Goal: Communication & Community: Answer question/provide support

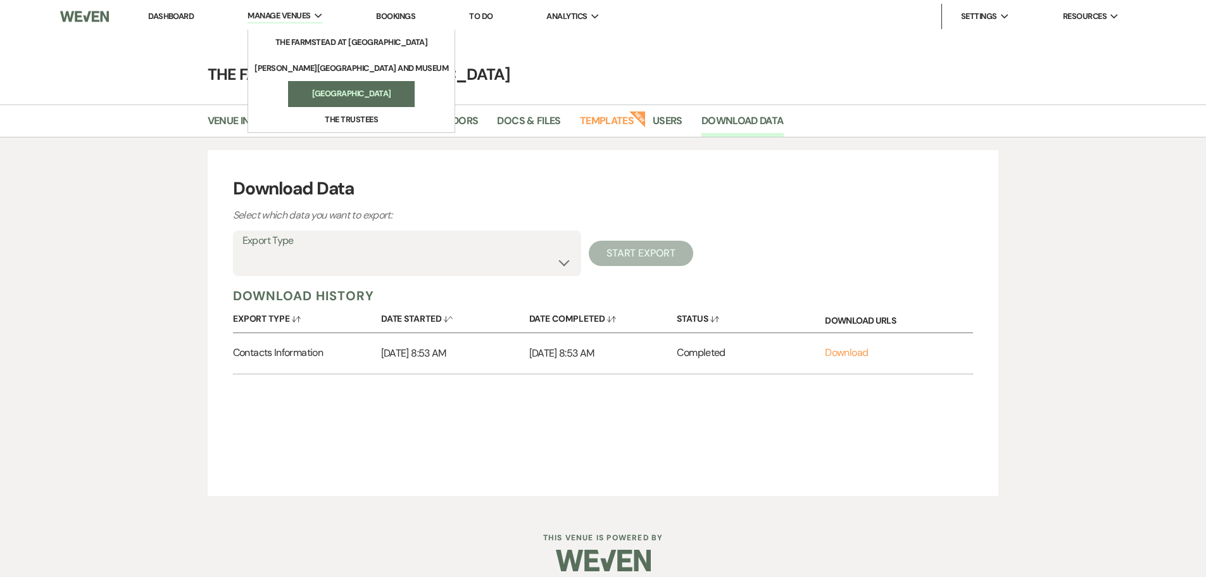
click at [326, 92] on li "[GEOGRAPHIC_DATA]" at bounding box center [351, 93] width 114 height 13
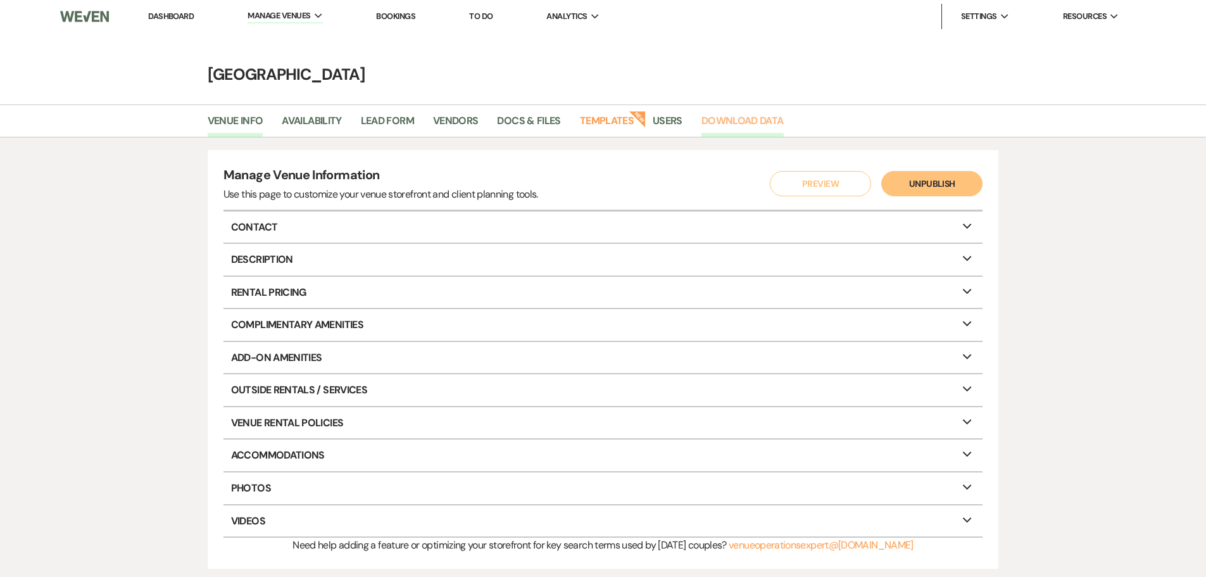
click at [739, 120] on link "Download Data" at bounding box center [743, 125] width 82 height 24
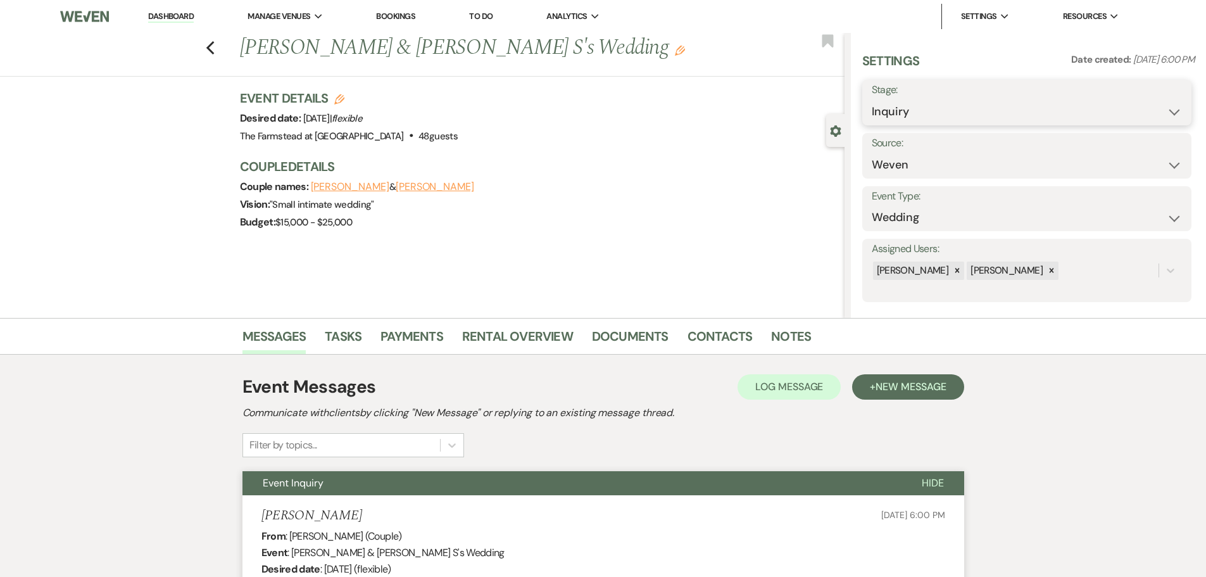
click at [1038, 99] on select "Inquiry Follow Up Tour Requested Tour Confirmed Toured Proposal Sent Booked Lost" at bounding box center [1027, 111] width 310 height 25
select select "8"
click at [872, 99] on select "Inquiry Follow Up Tour Requested Tour Confirmed Toured Proposal Sent Booked Lost" at bounding box center [1027, 111] width 310 height 25
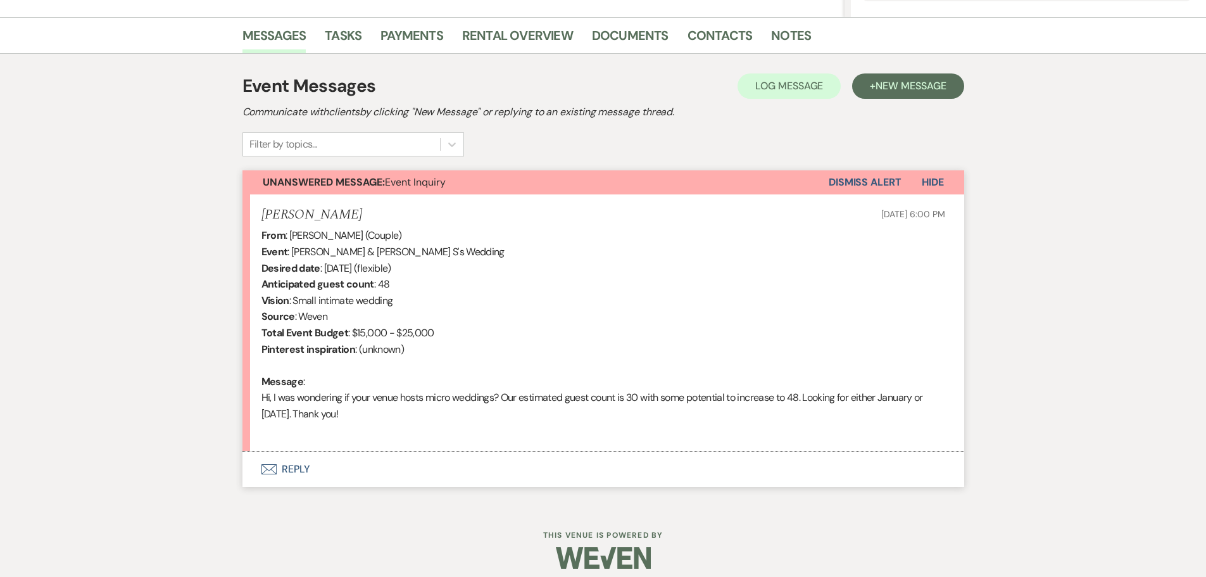
scroll to position [303, 0]
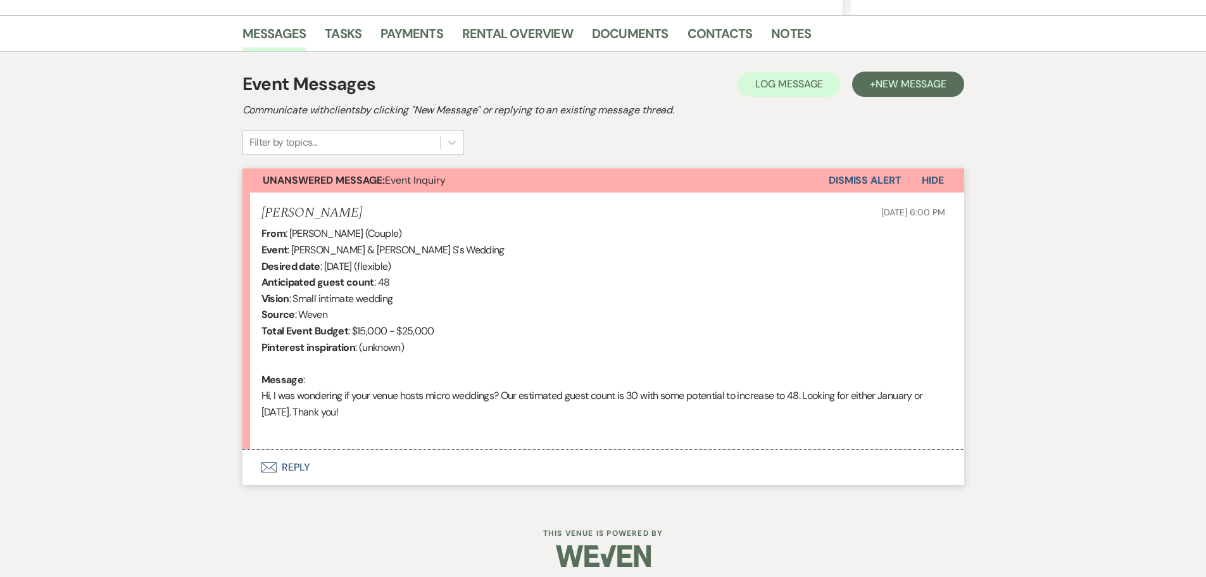
click at [390, 460] on button "Envelope Reply" at bounding box center [604, 467] width 722 height 35
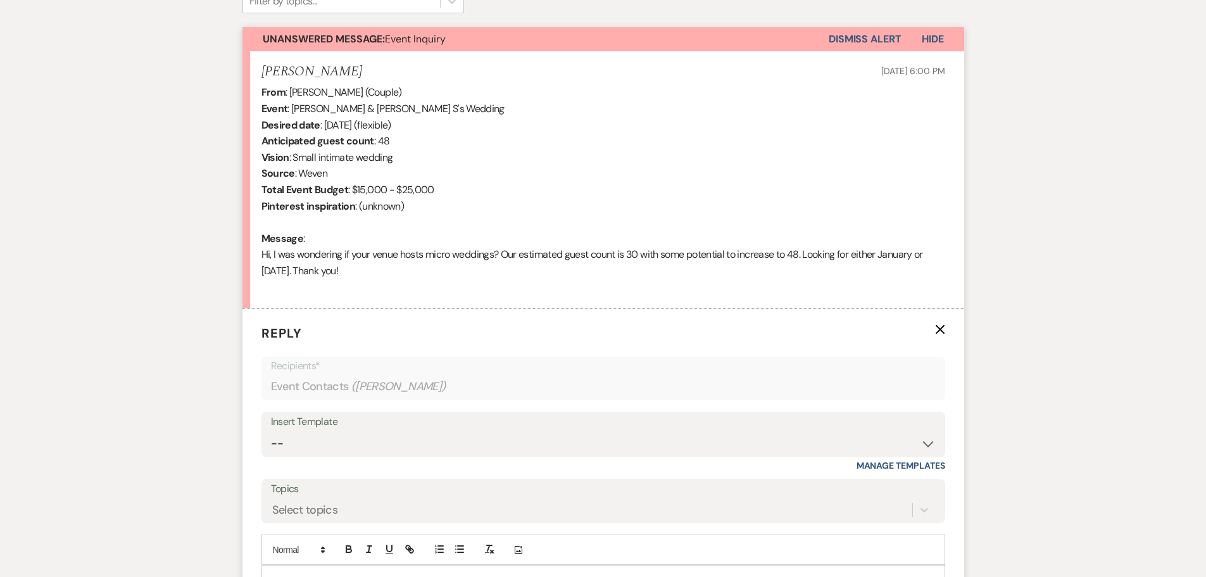
scroll to position [493, 0]
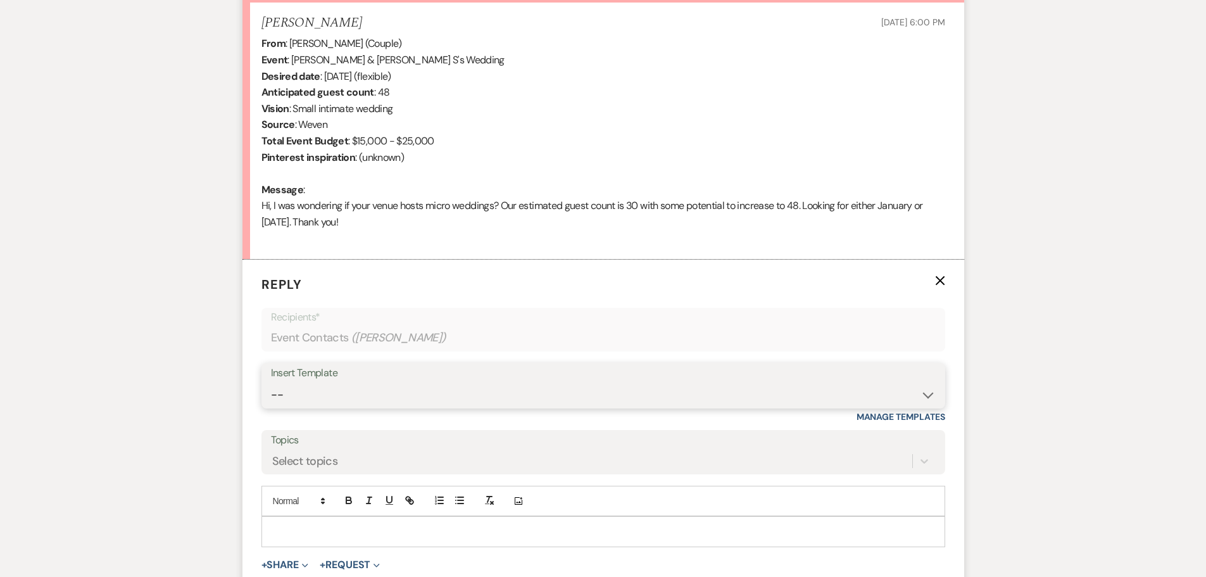
click at [929, 393] on select "-- Wedding Inquiry Response Contract (Pre-Booked Leads) Post Event Thank You 20…" at bounding box center [603, 394] width 665 height 25
select select "505"
click at [271, 382] on select "-- Wedding Inquiry Response Contract (Pre-Booked Leads) Post Event Thank You 20…" at bounding box center [603, 394] width 665 height 25
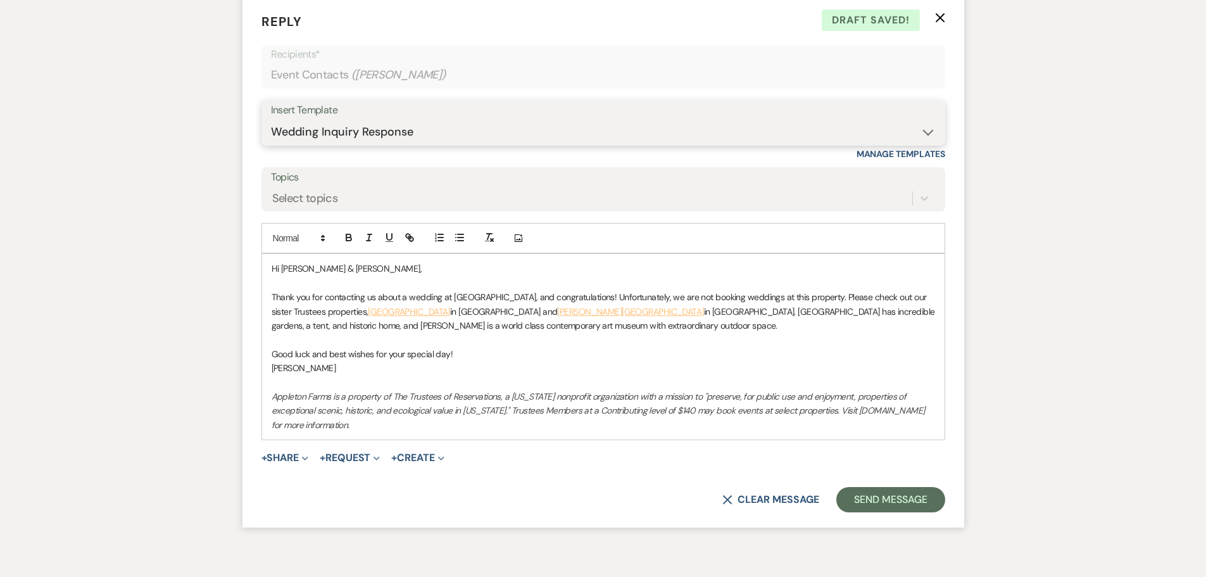
scroll to position [809, 0]
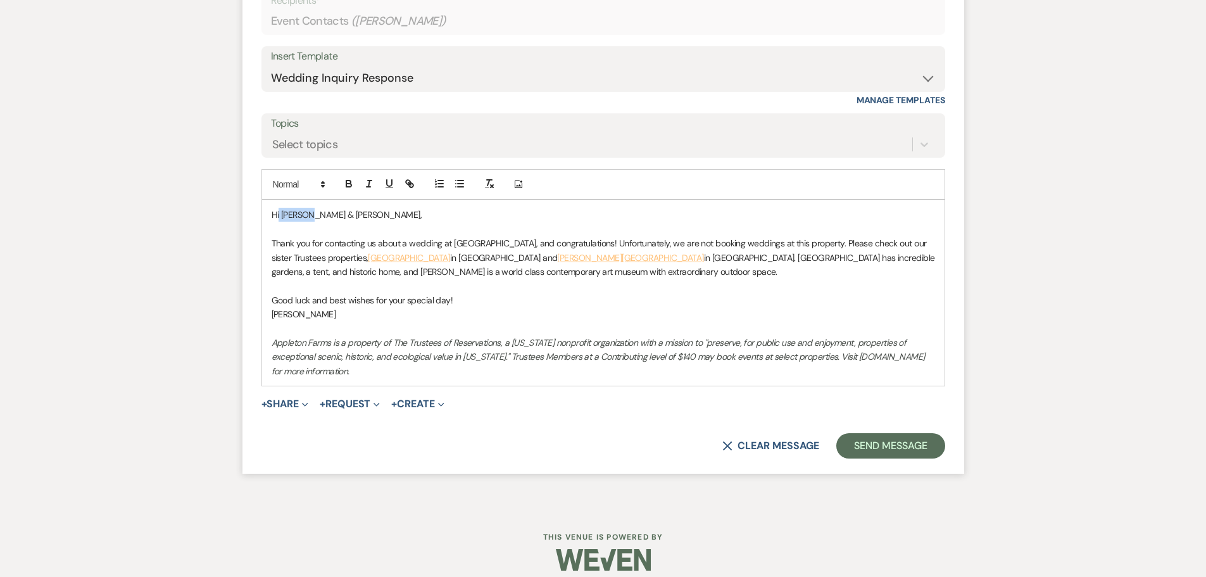
drag, startPoint x: 279, startPoint y: 215, endPoint x: 308, endPoint y: 213, distance: 29.2
click at [308, 213] on p "Hi Peter & Alice," at bounding box center [604, 215] width 664 height 14
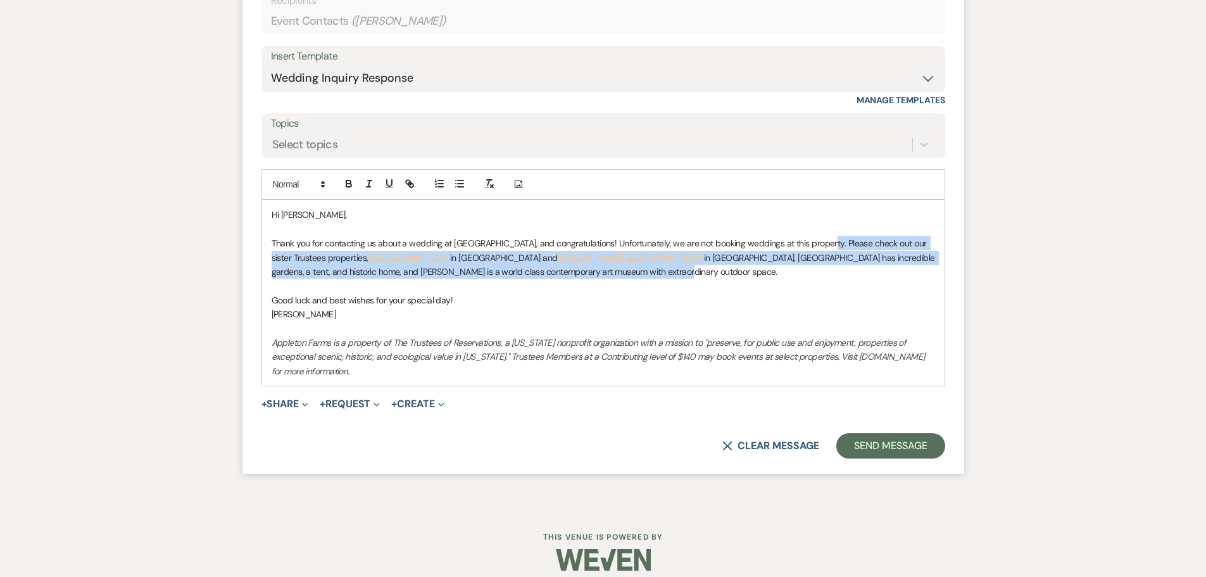
drag, startPoint x: 821, startPoint y: 243, endPoint x: 826, endPoint y: 274, distance: 31.5
click at [826, 274] on p "Thank you for contacting us about a wedding at Appleton Farms, and congratulati…" at bounding box center [604, 257] width 664 height 42
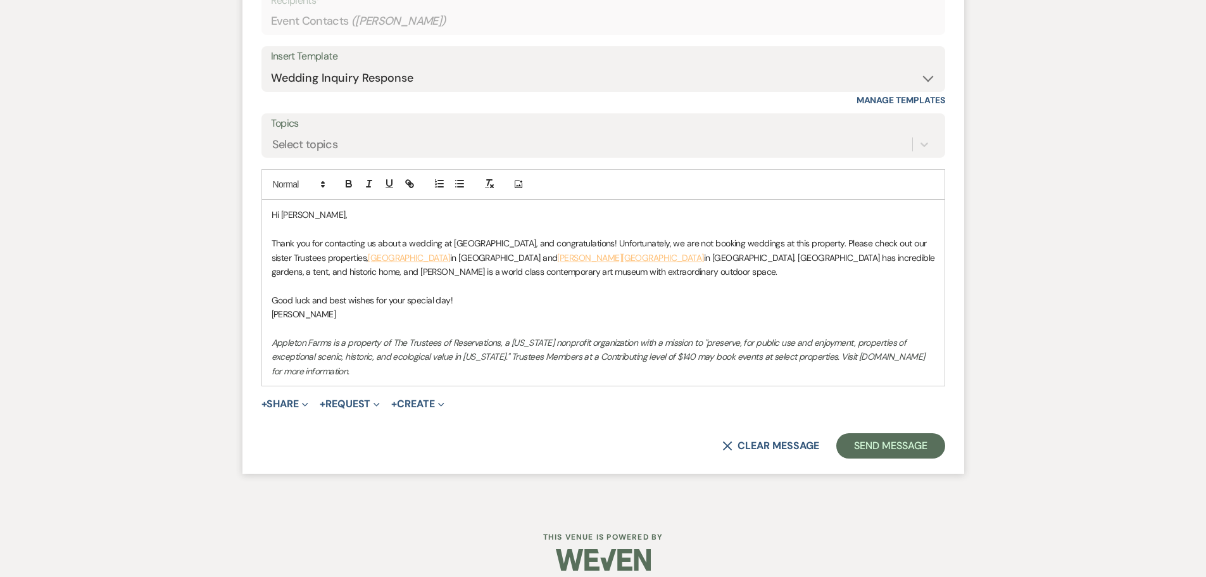
scroll to position [793, 0]
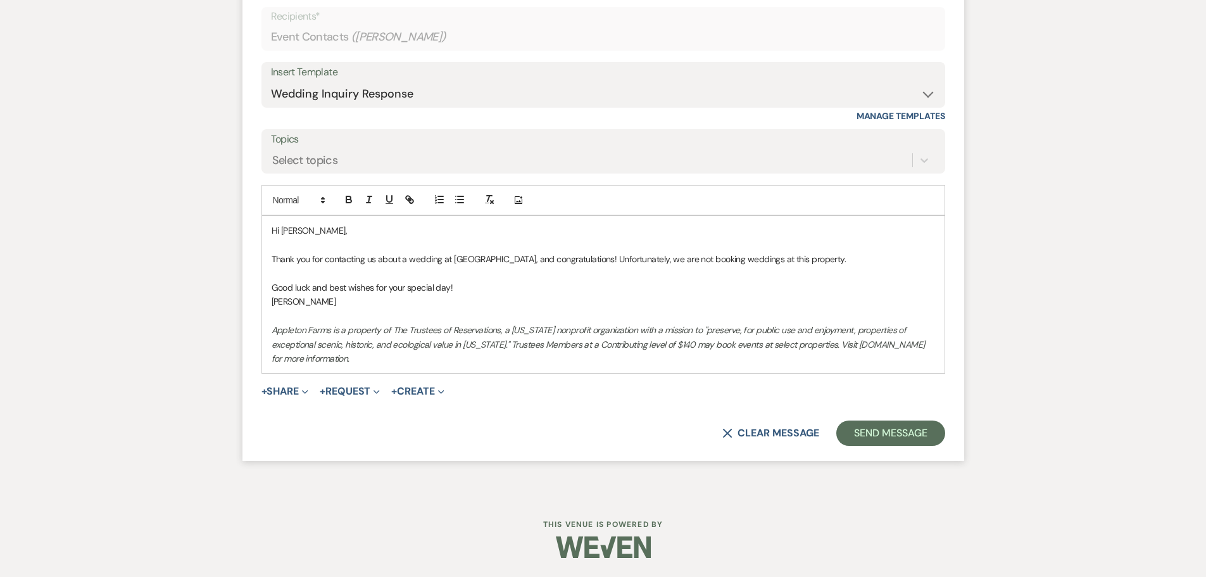
click at [754, 262] on p "Thank you for contacting us about a wedding at Appleton Farms, and congratulati…" at bounding box center [604, 259] width 664 height 14
click at [760, 262] on p "Thank you for contacting us about a wedding at Appleton Farms, and congratulati…" at bounding box center [604, 259] width 664 height 14
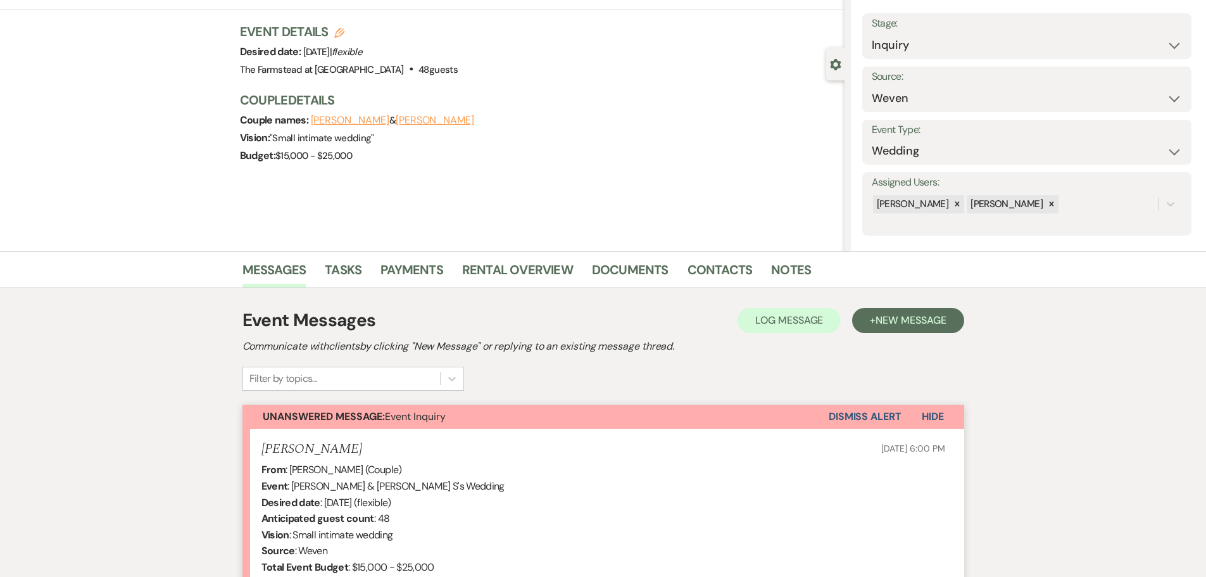
scroll to position [0, 0]
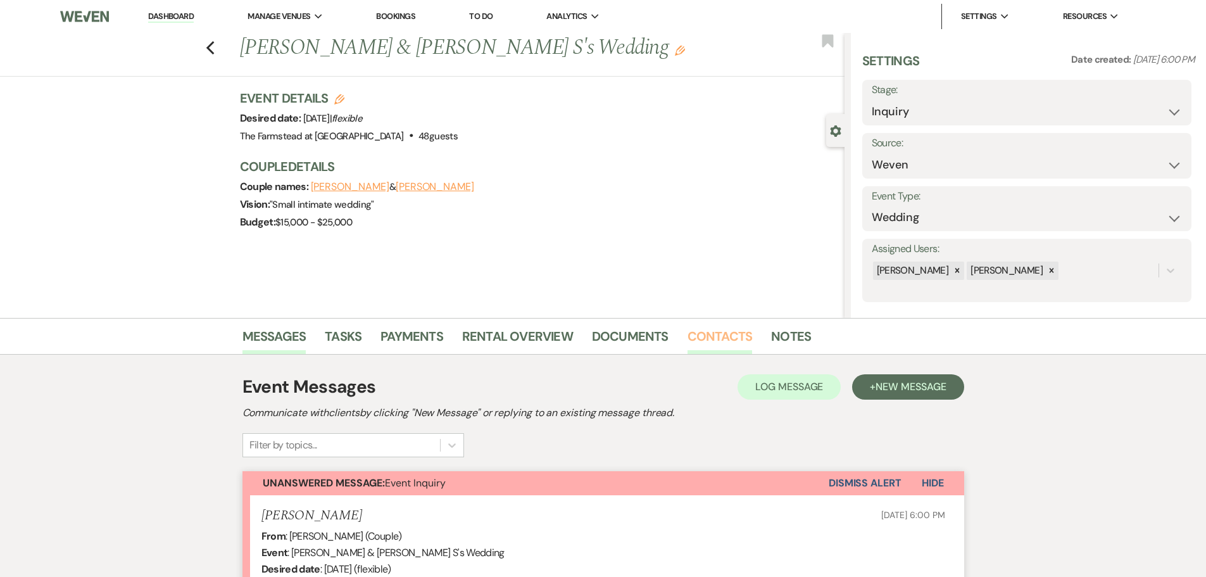
click at [728, 336] on link "Contacts" at bounding box center [720, 340] width 65 height 28
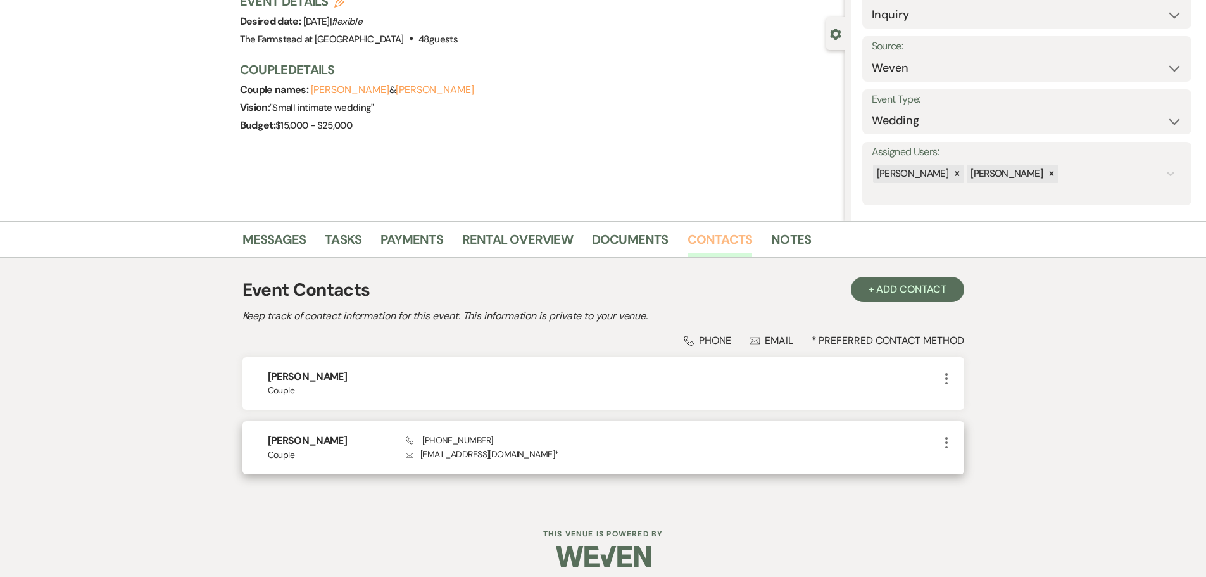
scroll to position [106, 0]
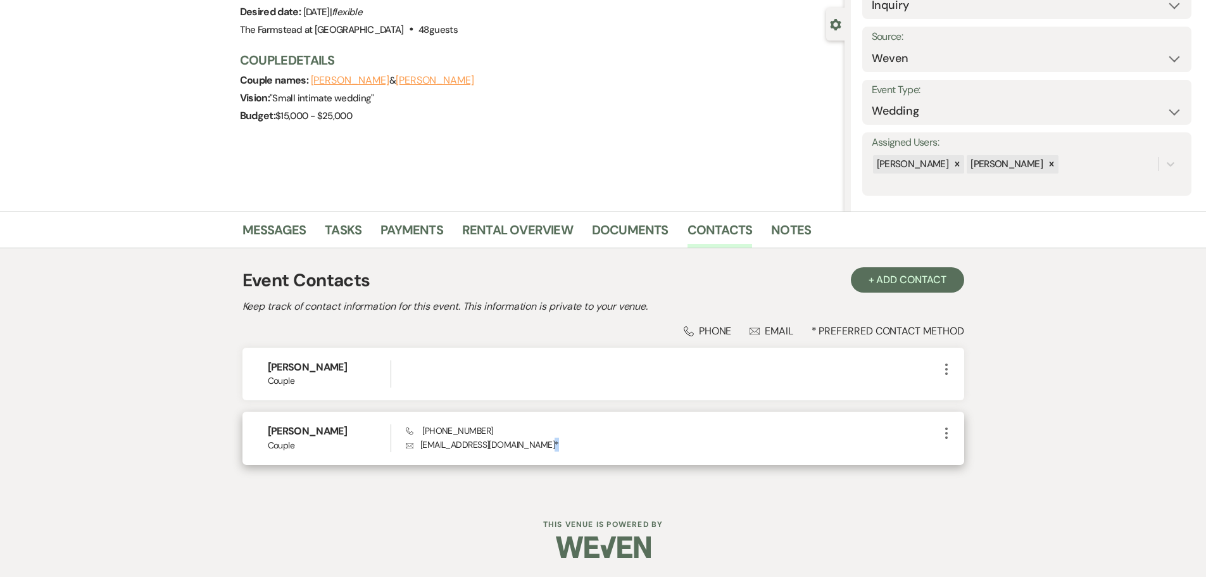
drag, startPoint x: 543, startPoint y: 452, endPoint x: 517, endPoint y: 453, distance: 25.3
click at [512, 453] on div "Alice S Couple Phone (603) 318-8626 Envelope ecila877xo@yahoo.com * More" at bounding box center [604, 438] width 722 height 53
click at [534, 444] on p "Envelope ecila877xo@yahoo.com *" at bounding box center [672, 445] width 533 height 14
drag, startPoint x: 420, startPoint y: 445, endPoint x: 507, endPoint y: 443, distance: 86.8
click at [507, 443] on p "Envelope ecila877xo@yahoo.com *" at bounding box center [672, 445] width 533 height 14
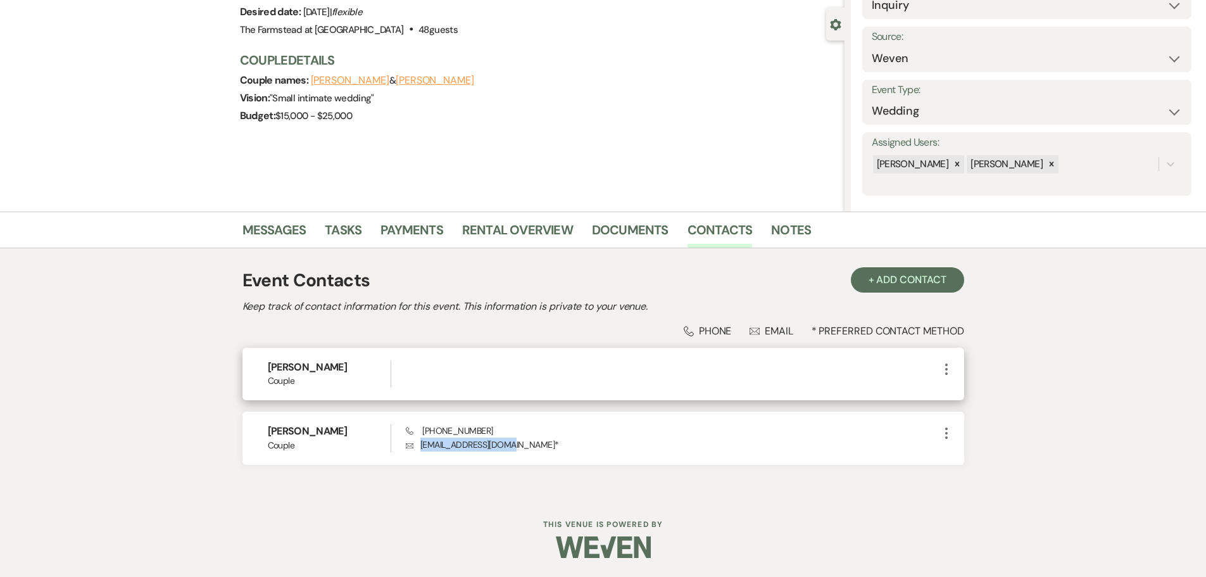
copy p "ecila877xo@yahoo.com"
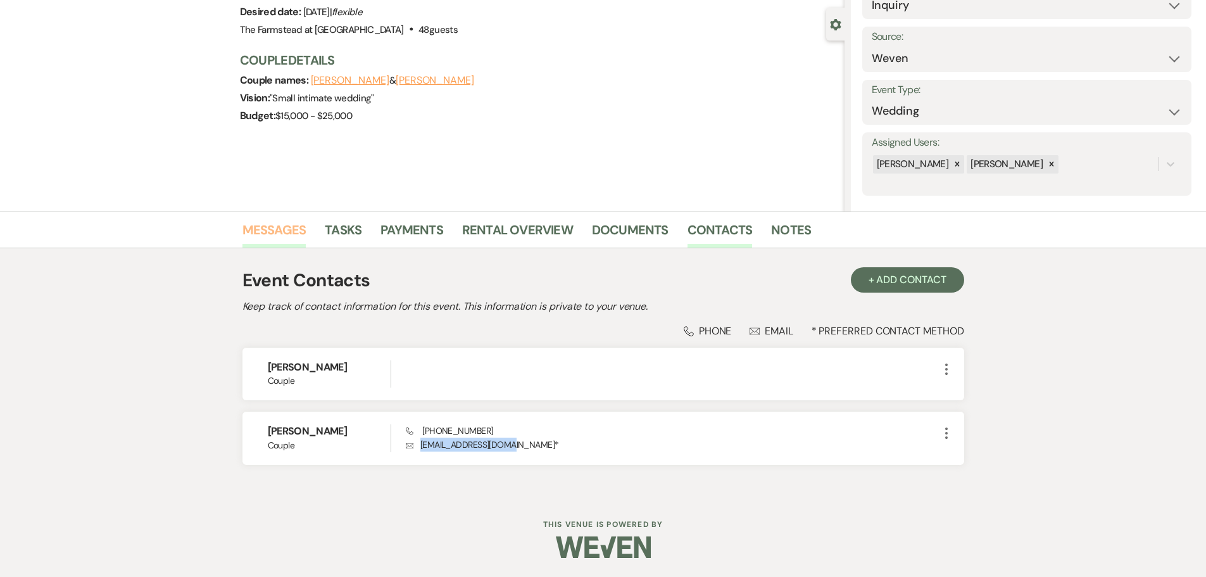
click at [253, 240] on link "Messages" at bounding box center [275, 234] width 64 height 28
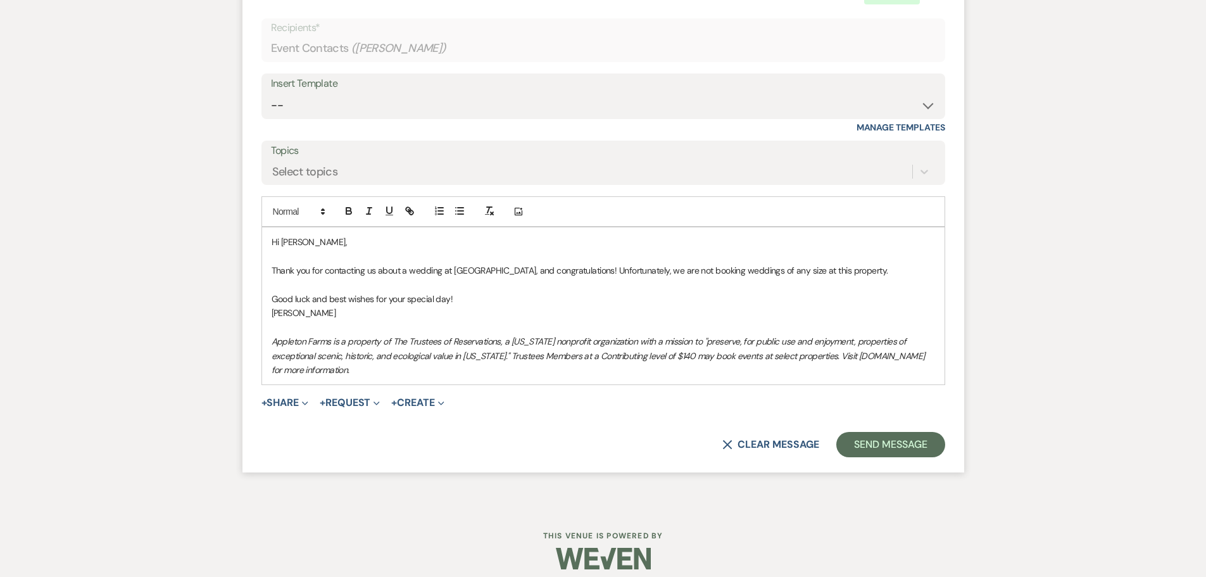
scroll to position [793, 0]
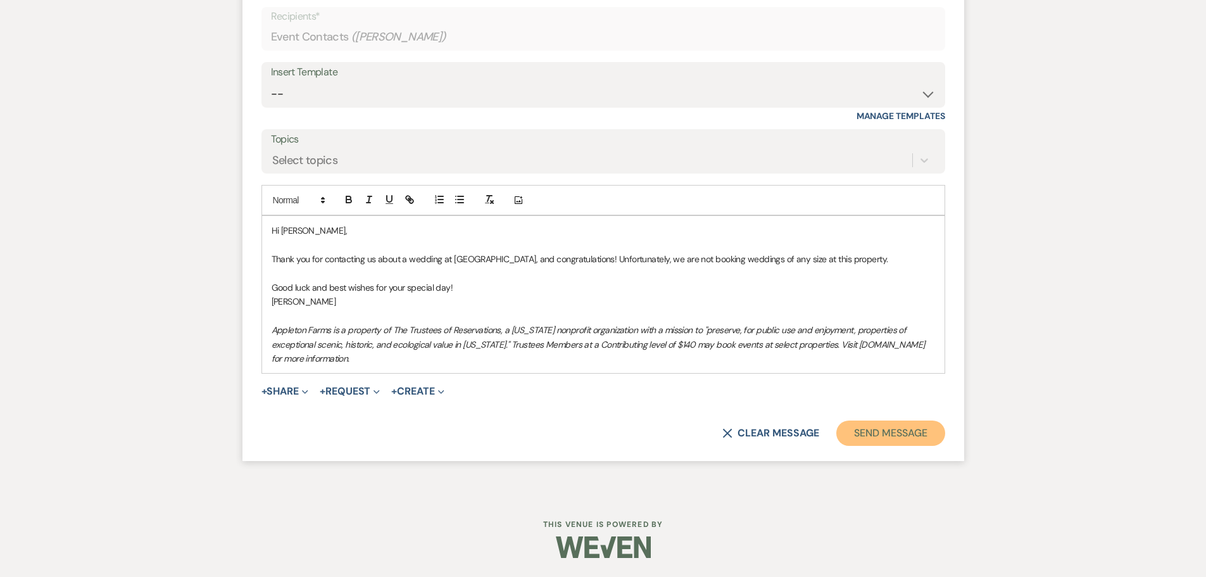
click at [885, 436] on button "Send Message" at bounding box center [890, 432] width 108 height 25
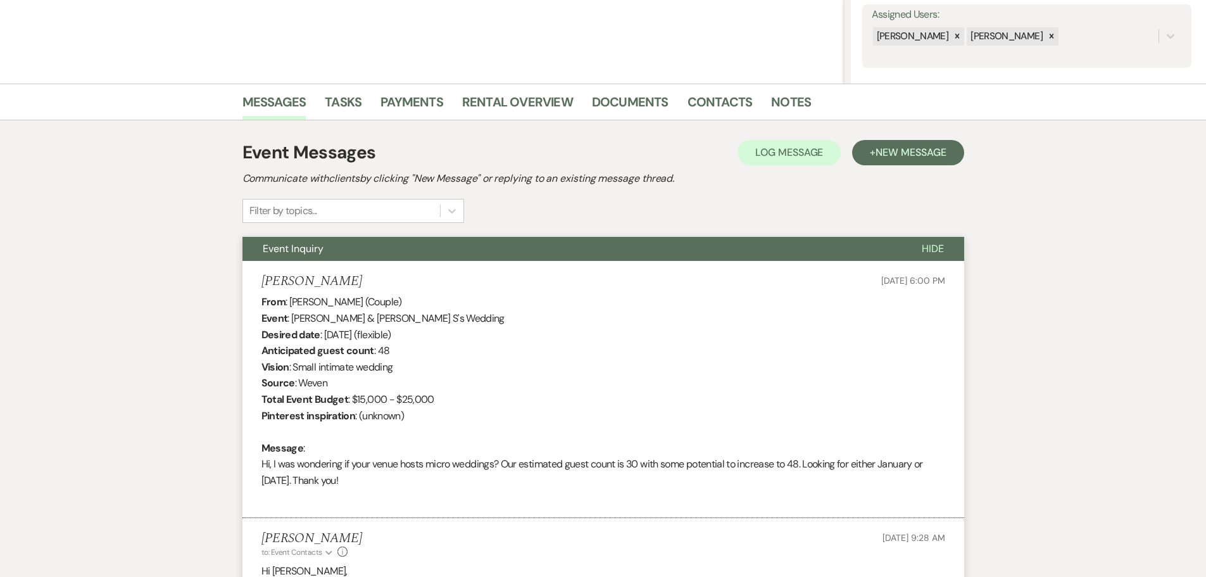
scroll to position [0, 0]
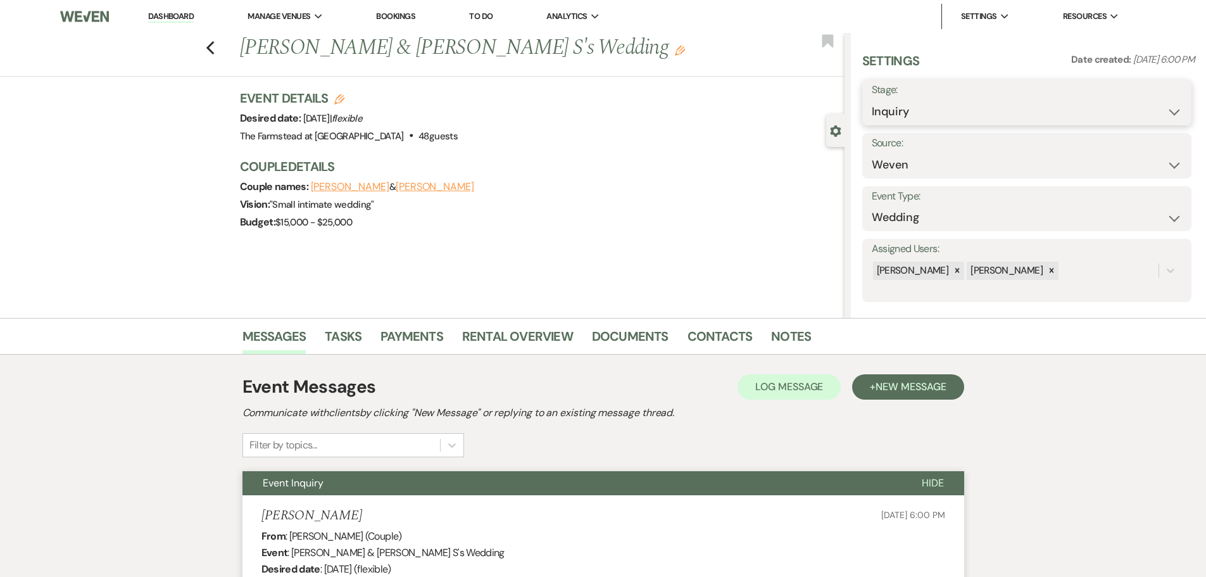
click at [975, 109] on select "Inquiry Follow Up Tour Requested Tour Confirmed Toured Proposal Sent Booked Lost" at bounding box center [1027, 111] width 310 height 25
select select "8"
click at [872, 99] on select "Inquiry Follow Up Tour Requested Tour Confirmed Toured Proposal Sent Booked Lost" at bounding box center [1027, 111] width 310 height 25
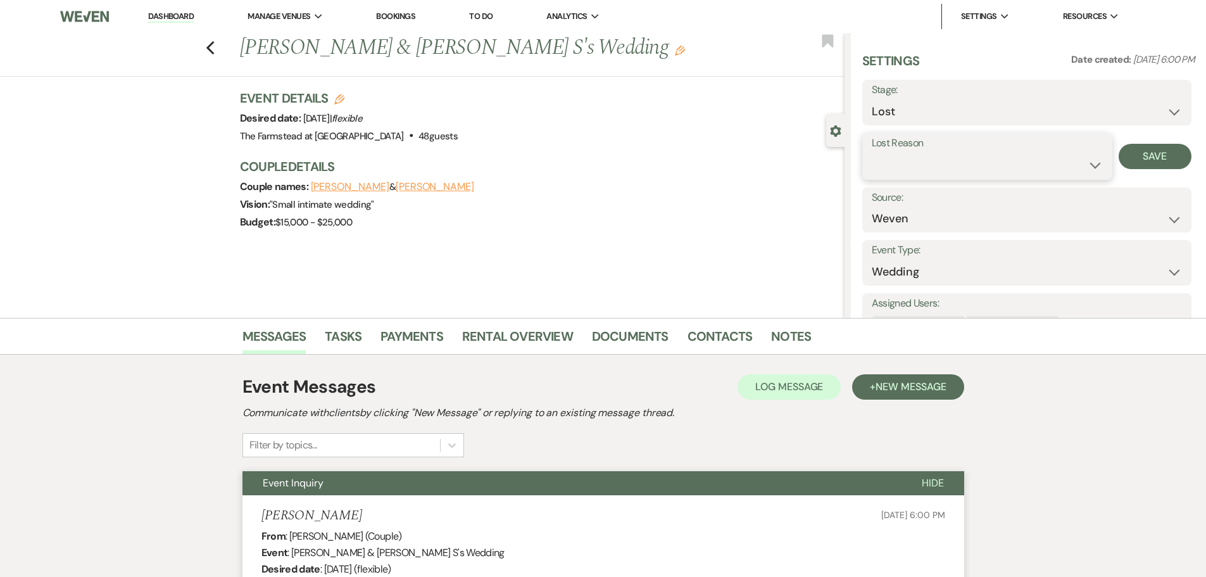
click at [937, 172] on select "Booked Elsewhere Budget Date Unavailable No Response Not a Good Match Capacity …" at bounding box center [987, 165] width 231 height 25
select select "10"
click at [872, 153] on select "Booked Elsewhere Budget Date Unavailable No Response Not a Good Match Capacity …" at bounding box center [987, 165] width 231 height 25
click at [1134, 153] on button "Save" at bounding box center [1155, 156] width 73 height 25
